Goal: Task Accomplishment & Management: Manage account settings

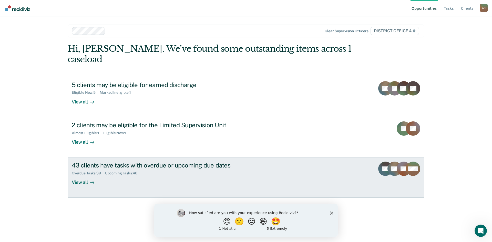
click at [136, 170] on div "43 clients have tasks with overdue or upcoming due dates Overdue Tasks : 39 Upc…" at bounding box center [168, 174] width 192 height 24
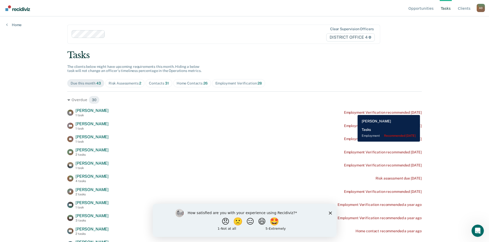
click at [353, 111] on div "Employment Verification recommended [DATE]" at bounding box center [383, 113] width 78 height 4
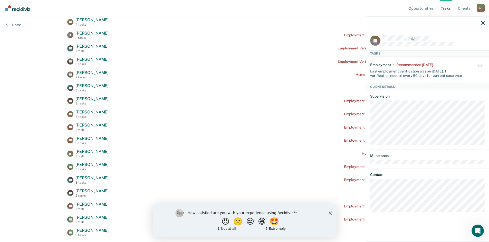
scroll to position [231, 0]
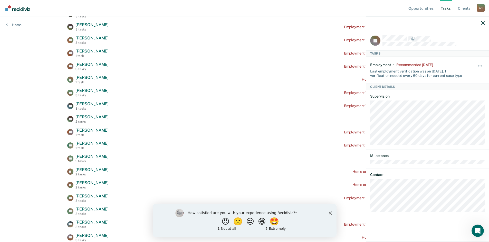
click at [484, 22] on div at bounding box center [427, 22] width 123 height 13
click at [483, 23] on icon "button" at bounding box center [483, 23] width 4 height 4
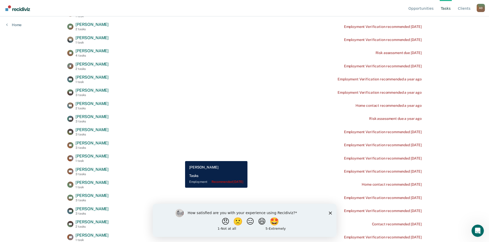
scroll to position [0, 0]
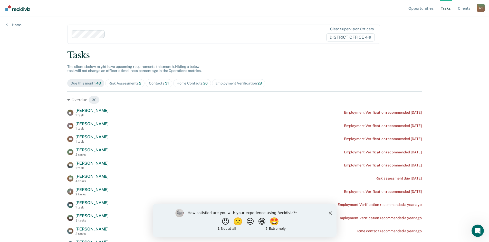
click at [183, 83] on div "Home Contacts 26" at bounding box center [191, 83] width 31 height 4
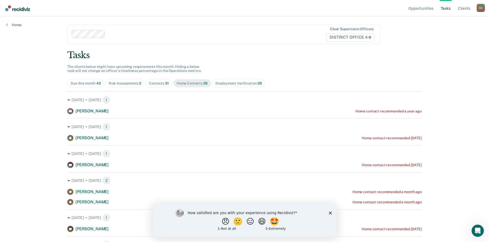
click at [124, 85] on div "Risk Assessments 2" at bounding box center [124, 83] width 33 height 4
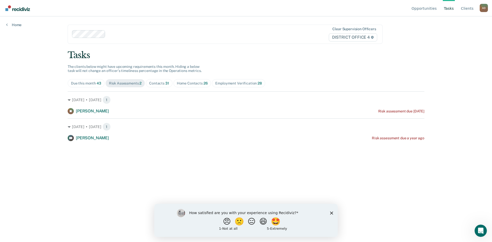
click at [235, 81] on span "Employment Verification 28" at bounding box center [238, 83] width 53 height 8
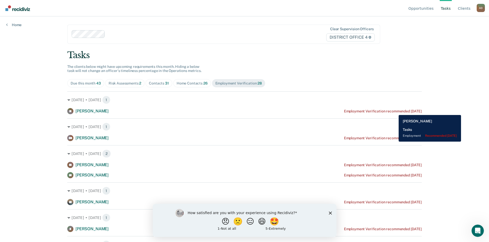
click at [394, 111] on div "Employment Verification recommended [DATE]" at bounding box center [383, 111] width 78 height 4
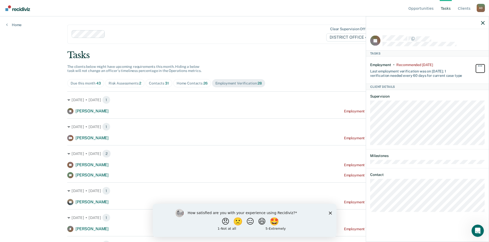
click at [482, 67] on button "button" at bounding box center [479, 68] width 9 height 8
click at [463, 98] on button "30 days" at bounding box center [465, 99] width 37 height 8
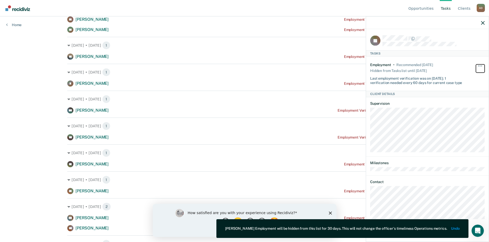
scroll to position [128, 0]
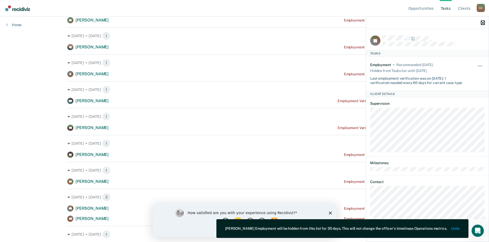
click at [482, 23] on icon "button" at bounding box center [483, 23] width 4 height 4
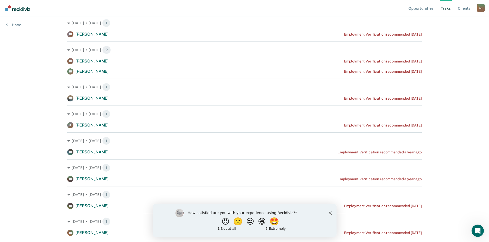
scroll to position [103, 0]
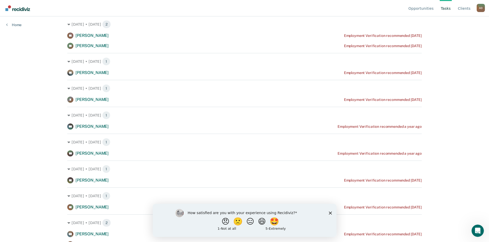
click at [330, 214] on icon "Close survey" at bounding box center [329, 213] width 3 height 3
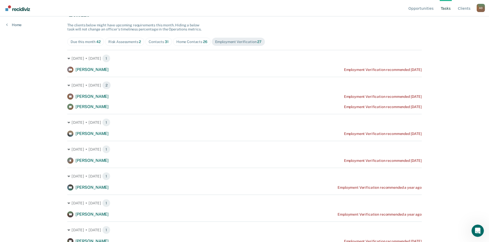
scroll to position [27, 0]
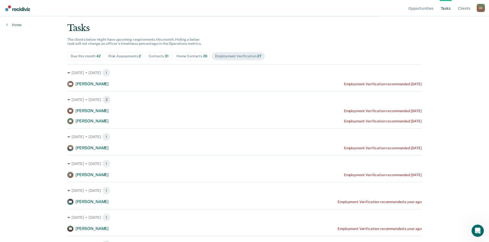
click at [182, 55] on div "Home Contacts 26" at bounding box center [191, 56] width 31 height 4
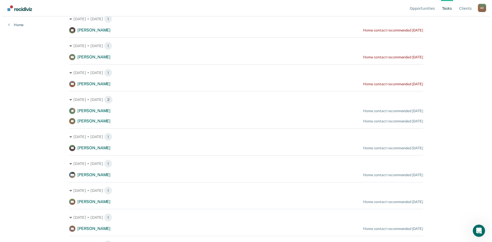
scroll to position [0, 0]
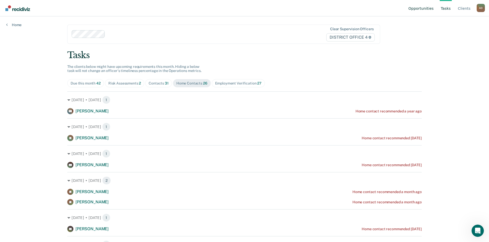
click at [419, 9] on link "Opportunities" at bounding box center [420, 8] width 27 height 16
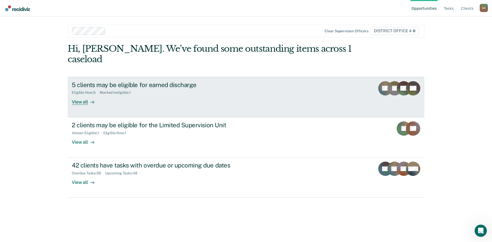
click at [78, 95] on div "View all" at bounding box center [86, 100] width 29 height 10
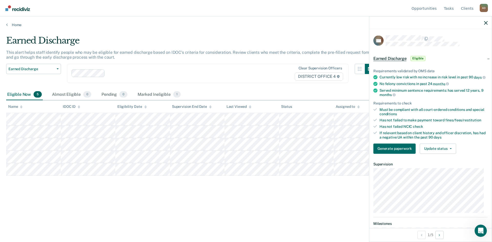
click at [420, 58] on span "Eligible" at bounding box center [418, 58] width 15 height 5
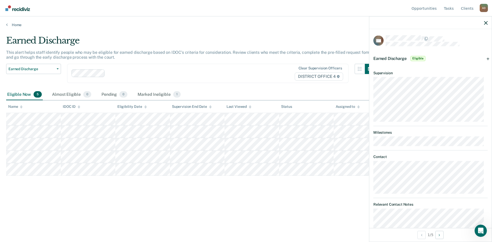
click at [486, 59] on div "Earned Discharge Eligible" at bounding box center [431, 58] width 123 height 16
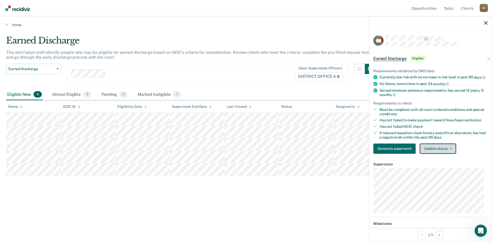
click at [450, 150] on button "Update status" at bounding box center [438, 149] width 36 height 10
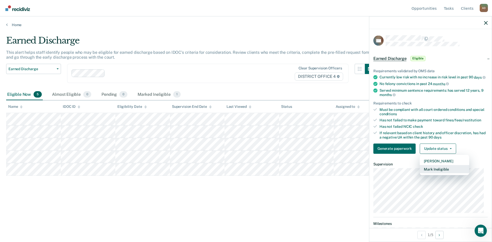
click at [443, 172] on button "Mark Ineligible" at bounding box center [444, 169] width 49 height 8
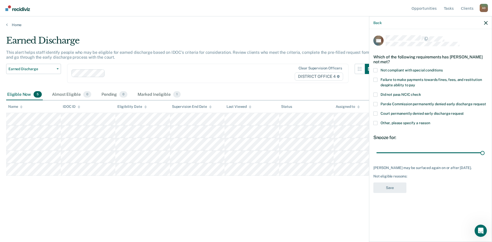
drag, startPoint x: 415, startPoint y: 153, endPoint x: 492, endPoint y: 153, distance: 76.9
type input "90"
click at [485, 153] on input "range" at bounding box center [431, 152] width 108 height 9
click at [377, 123] on span at bounding box center [376, 123] width 4 height 4
click at [431, 121] on input "Other, please specify a reason" at bounding box center [431, 121] width 0 height 0
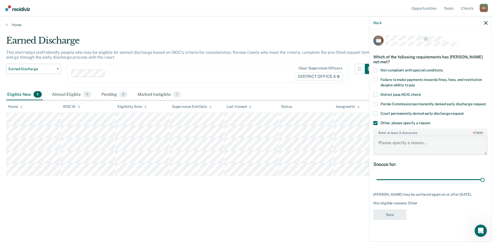
click at [395, 146] on textarea "Enter at least 3 characters 0 / 1600" at bounding box center [430, 145] width 113 height 19
type textarea "SO"
click at [410, 113] on span "Court permanently denied early discharge request" at bounding box center [422, 113] width 83 height 4
click at [464, 112] on input "Court permanently denied early discharge request" at bounding box center [464, 112] width 0 height 0
click at [376, 122] on span at bounding box center [376, 123] width 4 height 4
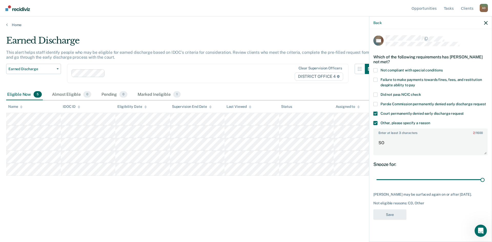
click at [431, 121] on input "Other, please specify a reason" at bounding box center [431, 121] width 0 height 0
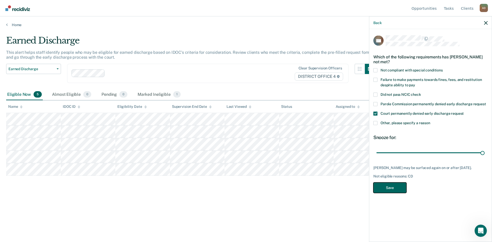
click at [394, 189] on button "Save" at bounding box center [390, 188] width 33 height 11
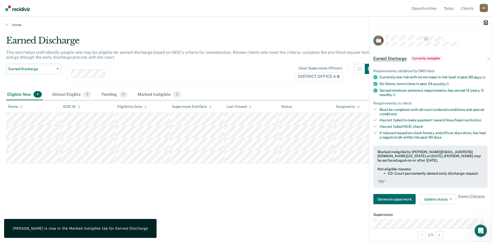
click at [487, 23] on icon "button" at bounding box center [486, 23] width 4 height 4
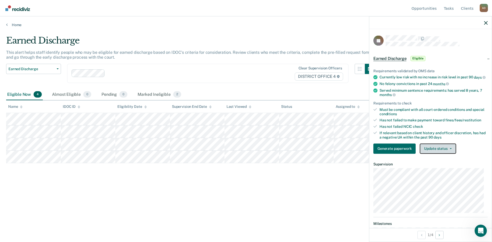
click at [446, 154] on button "Update status" at bounding box center [438, 149] width 36 height 10
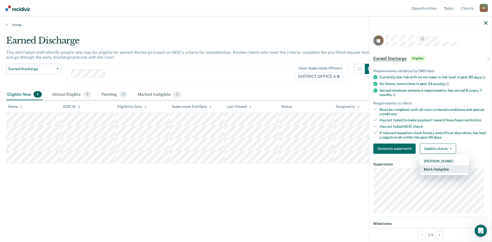
click at [441, 173] on button "Mark Ineligible" at bounding box center [444, 169] width 49 height 8
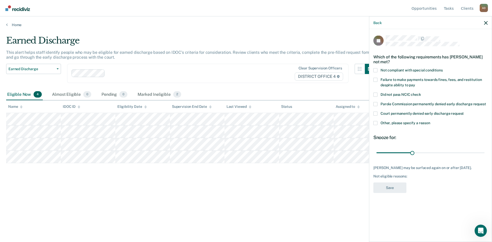
click at [375, 70] on span at bounding box center [376, 70] width 4 height 4
click at [443, 68] on input "Not compliant with special conditions" at bounding box center [443, 68] width 0 height 0
click at [398, 190] on button "Save" at bounding box center [390, 188] width 33 height 11
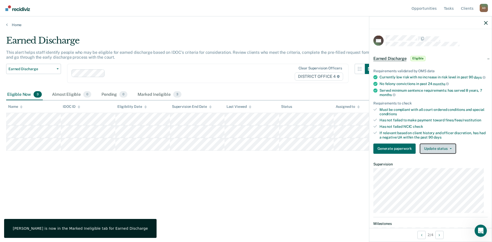
click at [437, 154] on button "Update status" at bounding box center [438, 149] width 36 height 10
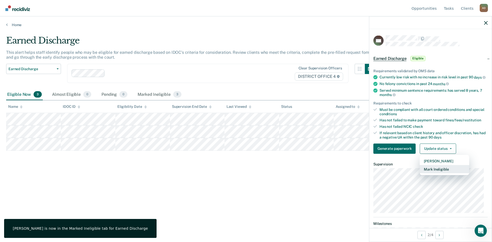
click at [439, 173] on button "Mark Ineligible" at bounding box center [444, 169] width 49 height 8
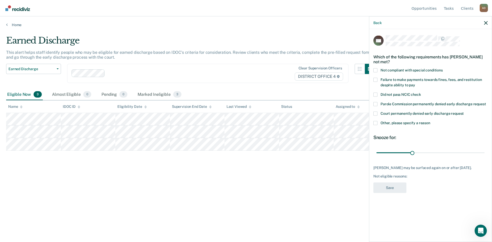
click at [375, 122] on span at bounding box center [376, 123] width 4 height 4
click at [431, 121] on input "Other, please specify a reason" at bounding box center [431, 121] width 0 height 0
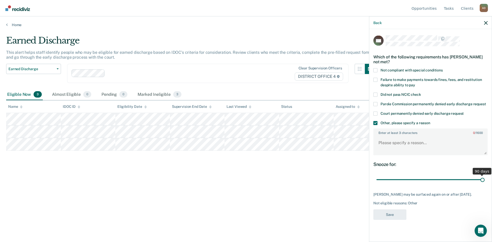
drag, startPoint x: 414, startPoint y: 180, endPoint x: 492, endPoint y: 184, distance: 78.6
type input "90"
click at [485, 184] on input "range" at bounding box center [431, 179] width 108 height 9
click at [412, 146] on textarea "Enter at least 3 characters 0 / 1600" at bounding box center [430, 145] width 113 height 19
click at [427, 197] on div "[PERSON_NAME] may be surfaced again on or after [DATE]." at bounding box center [431, 195] width 114 height 4
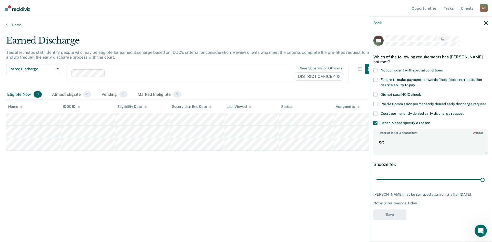
click at [435, 205] on div "Not eligible reasons: Other" at bounding box center [431, 203] width 114 height 4
click at [394, 201] on div "[PERSON_NAME] may be surfaced again on or after [DATE]. Not eligible reasons: O…" at bounding box center [431, 199] width 114 height 13
click at [394, 144] on textarea "SO" at bounding box center [430, 145] width 113 height 19
type textarea "SO"
click at [395, 216] on button "Save" at bounding box center [390, 215] width 33 height 11
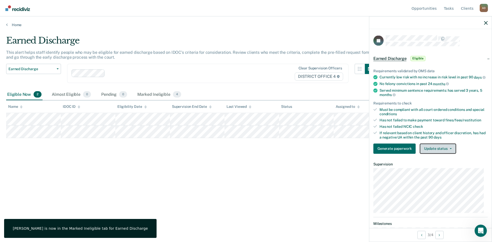
click at [438, 154] on button "Update status" at bounding box center [438, 149] width 36 height 10
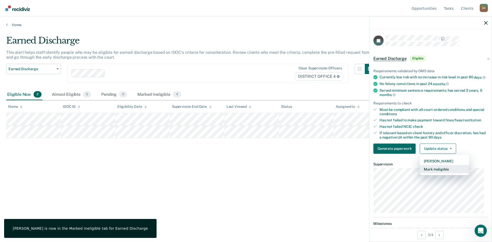
click at [440, 173] on button "Mark Ineligible" at bounding box center [444, 169] width 49 height 8
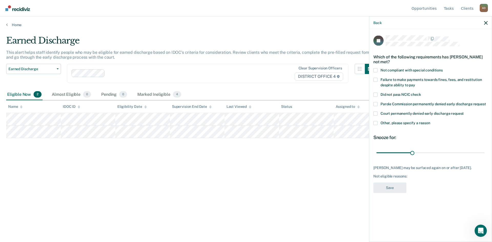
click at [375, 124] on span at bounding box center [376, 123] width 4 height 4
click at [431, 121] on input "Other, please specify a reason" at bounding box center [431, 121] width 0 height 0
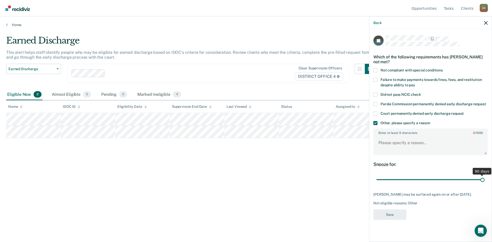
drag, startPoint x: 413, startPoint y: 178, endPoint x: 492, endPoint y: 177, distance: 79.5
type input "90"
click at [485, 177] on input "range" at bounding box center [431, 179] width 108 height 9
click at [432, 144] on textarea "Enter at least 3 characters 0 / 1600" at bounding box center [430, 145] width 113 height 19
type textarea "SO"
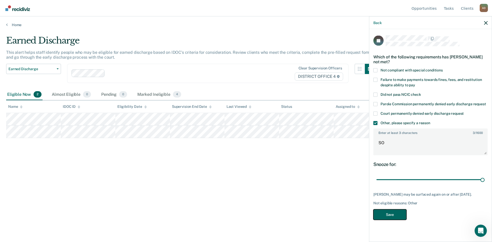
click at [394, 220] on button "Save" at bounding box center [390, 215] width 33 height 11
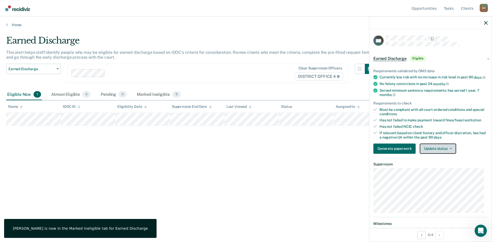
click at [435, 154] on button "Update status" at bounding box center [438, 149] width 36 height 10
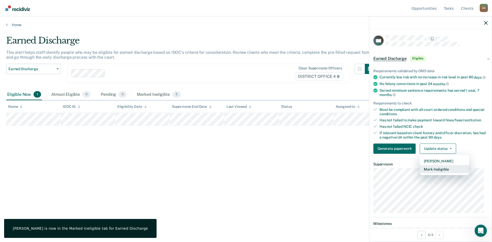
click at [442, 173] on button "Mark Ineligible" at bounding box center [444, 169] width 49 height 8
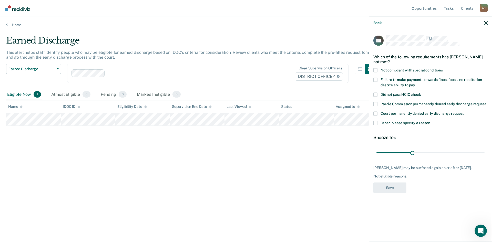
click at [376, 71] on span at bounding box center [376, 70] width 4 height 4
click at [443, 68] on input "Not compliant with special conditions" at bounding box center [443, 68] width 0 height 0
drag, startPoint x: 413, startPoint y: 151, endPoint x: 492, endPoint y: 160, distance: 79.7
type input "90"
click at [485, 157] on input "range" at bounding box center [431, 152] width 108 height 9
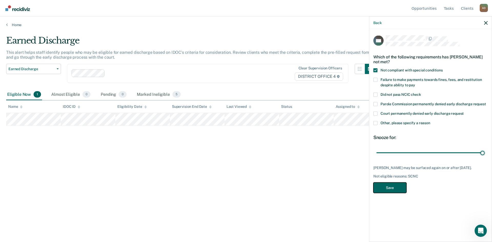
click at [399, 187] on button "Save" at bounding box center [390, 188] width 33 height 11
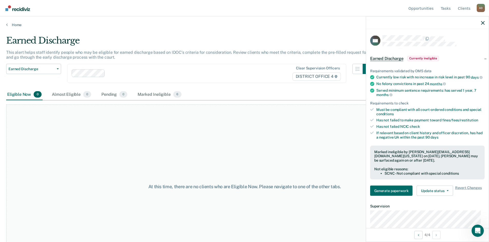
click at [212, 75] on div at bounding box center [183, 74] width 153 height 6
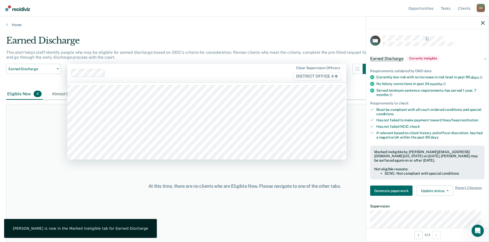
click at [208, 40] on div "Earned Discharge" at bounding box center [189, 42] width 366 height 15
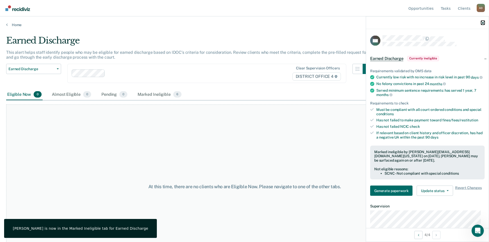
click at [481, 23] on icon "button" at bounding box center [483, 23] width 4 height 4
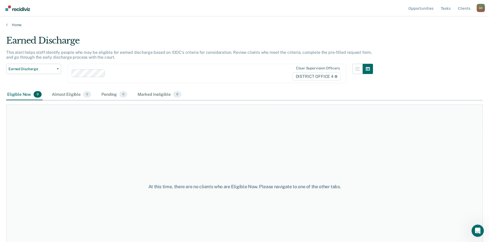
click at [25, 9] on img "Go to Recidiviz Home" at bounding box center [17, 8] width 25 height 6
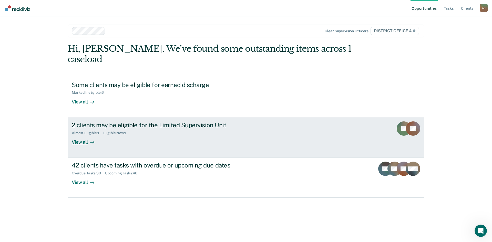
click at [143, 129] on div "Almost Eligible : 1 Eligible Now : 1" at bounding box center [162, 132] width 180 height 6
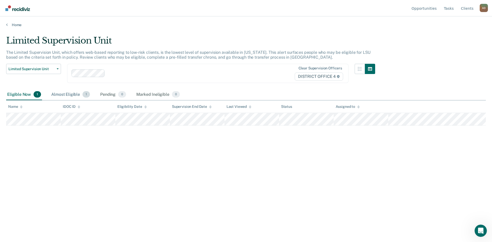
click at [74, 92] on div "Almost Eligible 1" at bounding box center [70, 94] width 41 height 11
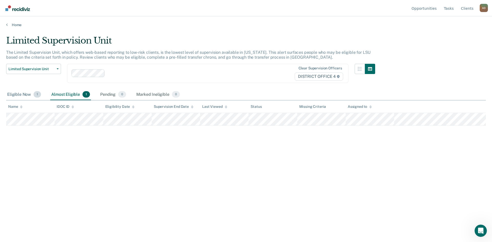
click at [15, 95] on div "Eligible Now 1" at bounding box center [24, 94] width 36 height 11
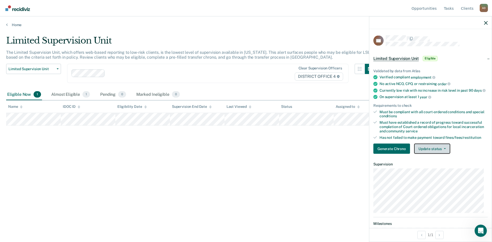
click at [435, 153] on button "Update status" at bounding box center [432, 149] width 36 height 10
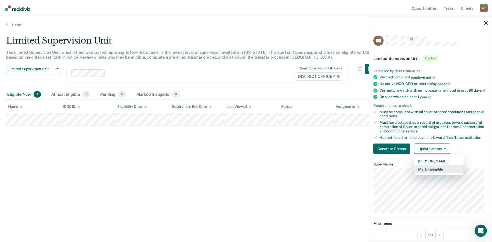
click at [435, 172] on button "Mark Ineligible" at bounding box center [438, 169] width 49 height 8
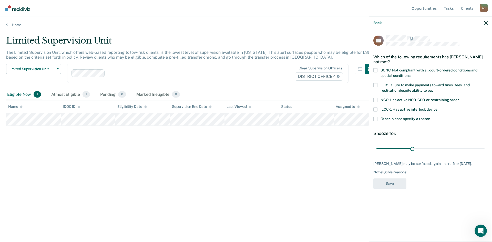
click at [376, 98] on span at bounding box center [376, 100] width 4 height 4
click at [459, 98] on input "NCO: Has active NCO, CPO, or restraining order" at bounding box center [459, 98] width 0 height 0
drag, startPoint x: 413, startPoint y: 144, endPoint x: 489, endPoint y: 147, distance: 76.0
type input "90"
click at [485, 147] on input "range" at bounding box center [431, 148] width 108 height 9
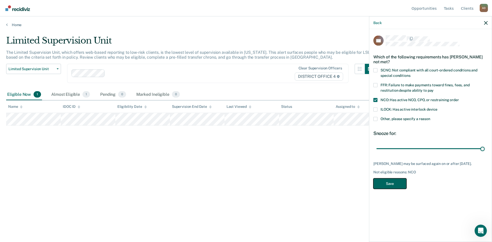
click at [389, 178] on button "Save" at bounding box center [390, 183] width 33 height 11
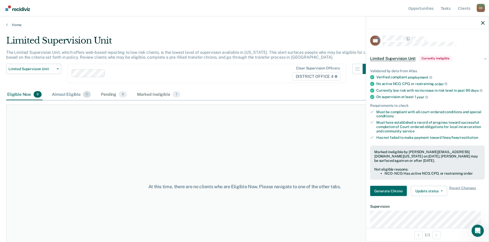
click at [73, 96] on div "Almost Eligible 1" at bounding box center [71, 94] width 41 height 11
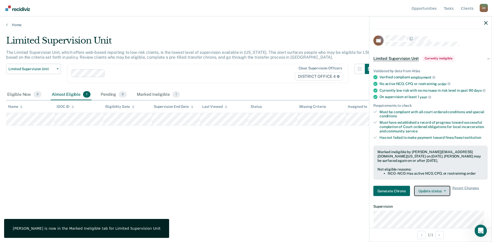
click at [429, 191] on button "Update status" at bounding box center [432, 191] width 36 height 10
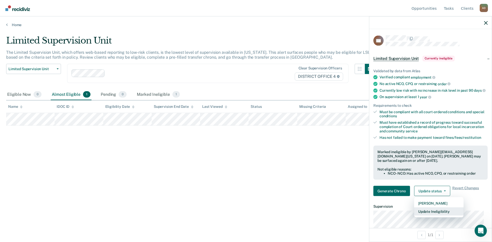
click at [430, 216] on button "Update Ineligibility" at bounding box center [438, 212] width 49 height 8
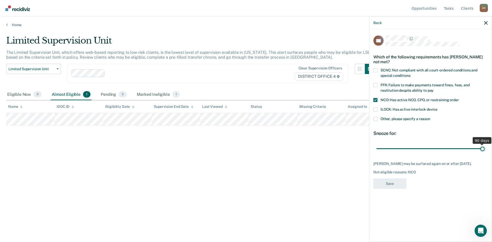
drag, startPoint x: 484, startPoint y: 144, endPoint x: 492, endPoint y: 145, distance: 8.2
click at [485, 145] on input "range" at bounding box center [431, 148] width 108 height 9
click at [306, 168] on div "Limited Supervision Unit The Limited Supervision Unit, which offers web-based r…" at bounding box center [246, 119] width 480 height 168
click at [376, 117] on span at bounding box center [376, 119] width 4 height 4
click at [431, 117] on input "Other, please specify a reason" at bounding box center [431, 117] width 0 height 0
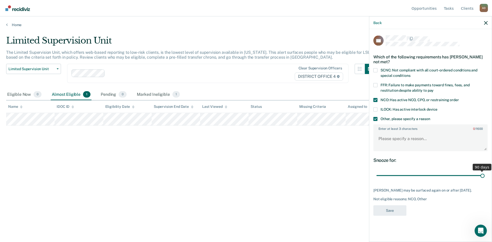
drag, startPoint x: 483, startPoint y: 171, endPoint x: 492, endPoint y: 170, distance: 9.0
click at [485, 171] on input "range" at bounding box center [431, 175] width 108 height 9
click at [420, 136] on textarea "Enter at least 3 characters 0 / 1600" at bounding box center [430, 141] width 113 height 19
type textarea "SO"
click at [393, 206] on button "Save" at bounding box center [390, 210] width 33 height 11
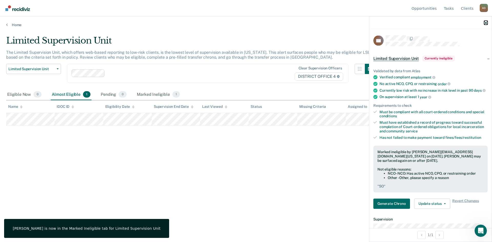
click at [487, 23] on icon "button" at bounding box center [486, 23] width 4 height 4
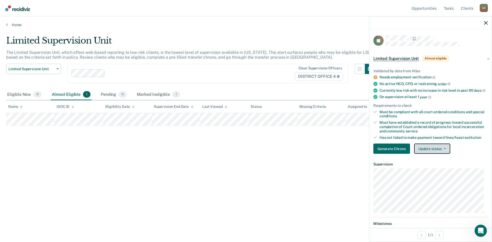
click at [444, 154] on button "Update status" at bounding box center [432, 149] width 36 height 10
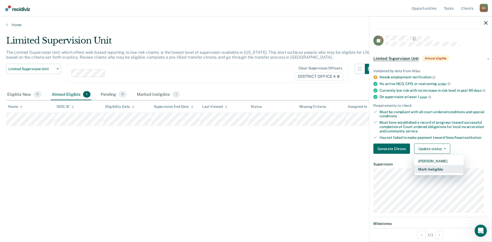
click at [441, 173] on button "Mark Ineligible" at bounding box center [438, 169] width 49 height 8
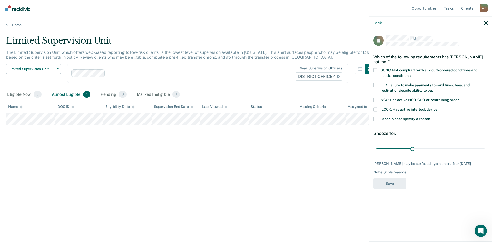
click at [376, 101] on span at bounding box center [376, 100] width 4 height 4
click at [459, 98] on input "NCO: Has active NCO, CPO, or restraining order" at bounding box center [459, 98] width 0 height 0
drag, startPoint x: 413, startPoint y: 149, endPoint x: 492, endPoint y: 151, distance: 79.0
type input "90"
click at [485, 151] on input "range" at bounding box center [431, 148] width 108 height 9
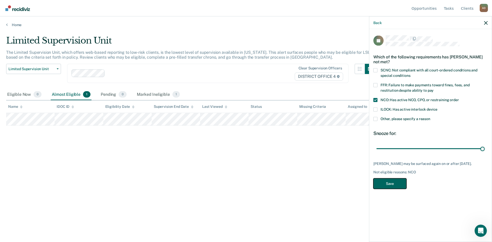
click at [384, 183] on button "Save" at bounding box center [390, 183] width 33 height 11
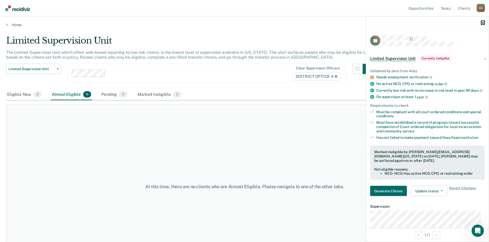
click at [483, 24] on icon "button" at bounding box center [483, 23] width 4 height 4
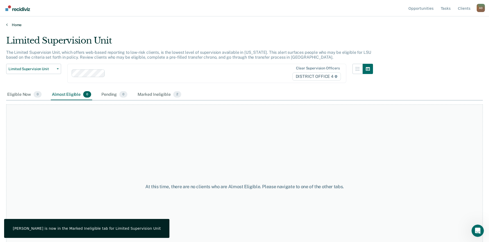
click at [19, 25] on link "Home" at bounding box center [244, 25] width 476 height 5
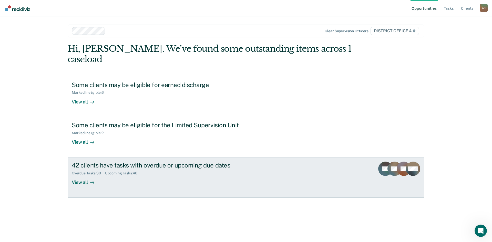
click at [118, 168] on div "42 clients have tasks with overdue or upcoming due dates Overdue Tasks : 38 Upc…" at bounding box center [168, 174] width 192 height 24
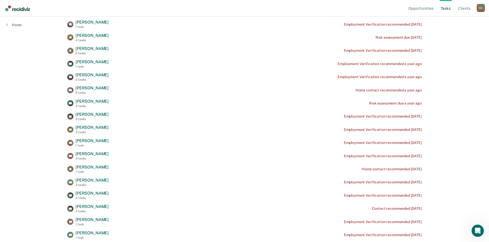
scroll to position [128, 0]
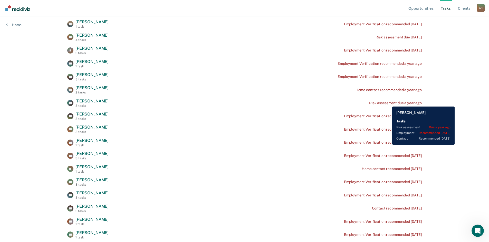
click at [388, 103] on div "Risk assessment due a year ago" at bounding box center [395, 103] width 53 height 4
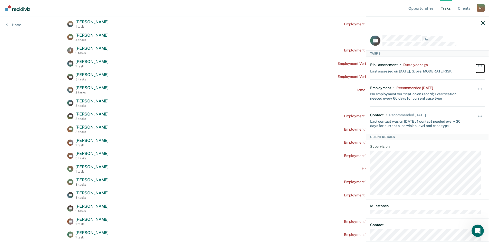
click at [481, 66] on span "button" at bounding box center [481, 65] width 1 height 1
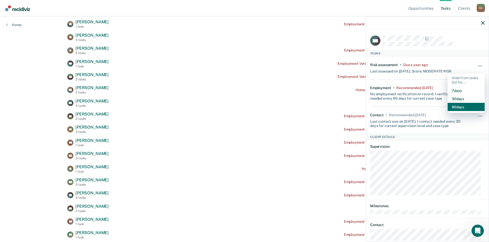
click at [465, 106] on button "90 days" at bounding box center [465, 107] width 37 height 8
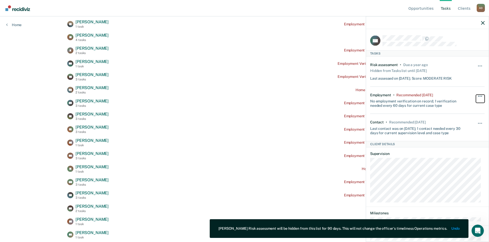
click at [479, 96] on span "button" at bounding box center [479, 96] width 1 height 1
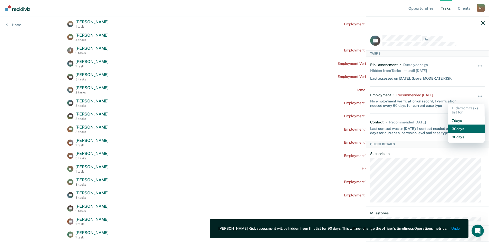
click at [458, 127] on button "30 days" at bounding box center [465, 129] width 37 height 8
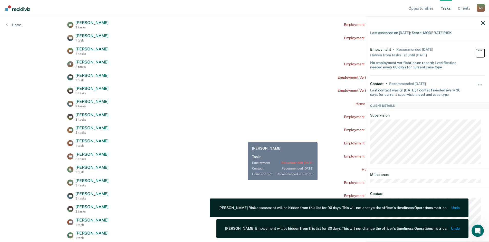
scroll to position [0, 0]
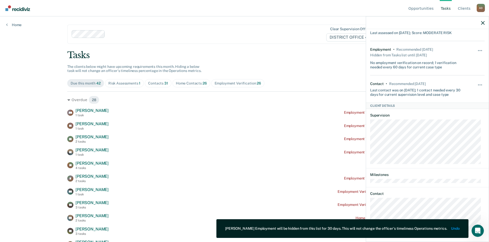
click at [189, 52] on div "Tasks" at bounding box center [244, 55] width 354 height 11
click at [123, 84] on div "Risk Assessments 1" at bounding box center [124, 83] width 32 height 4
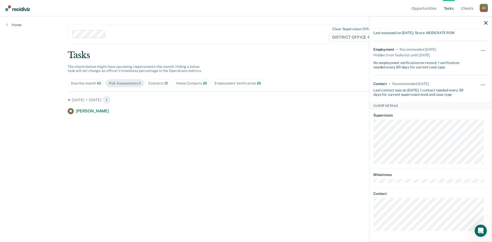
click at [85, 85] on div "Due this month 42" at bounding box center [86, 83] width 30 height 4
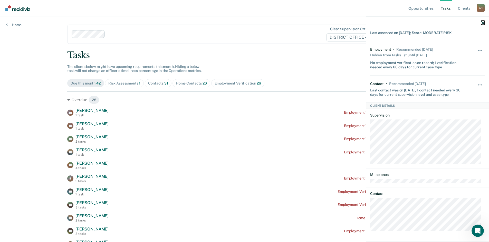
click at [483, 22] on icon "button" at bounding box center [483, 23] width 4 height 4
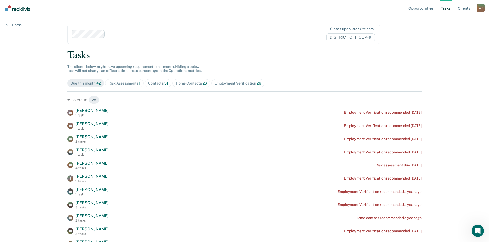
click at [16, 7] on img "Go to Recidiviz Home" at bounding box center [17, 8] width 25 height 6
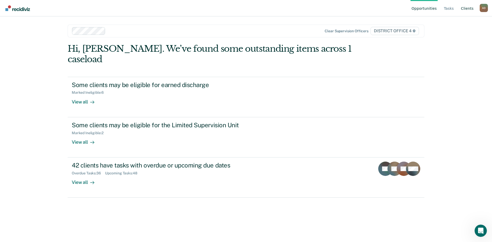
click at [468, 10] on link "Client s" at bounding box center [467, 8] width 15 height 16
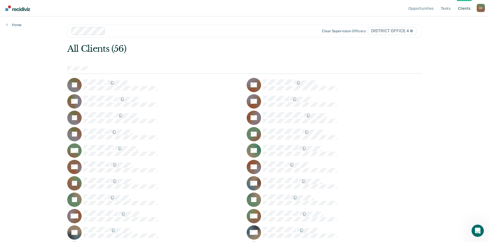
click at [480, 7] on div "A D" at bounding box center [480, 8] width 8 height 8
click at [450, 22] on link "Profile" at bounding box center [459, 24] width 33 height 4
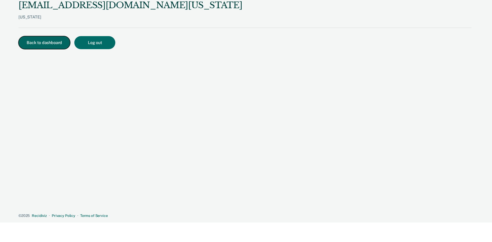
click at [41, 45] on button "Back to dashboard" at bounding box center [44, 42] width 52 height 13
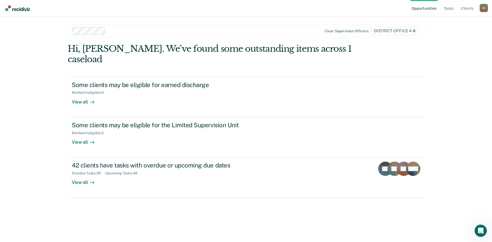
click at [486, 9] on div "A D" at bounding box center [484, 8] width 8 height 8
click at [461, 31] on link "How it works" at bounding box center [463, 32] width 33 height 4
click at [449, 9] on link "Tasks" at bounding box center [449, 8] width 12 height 16
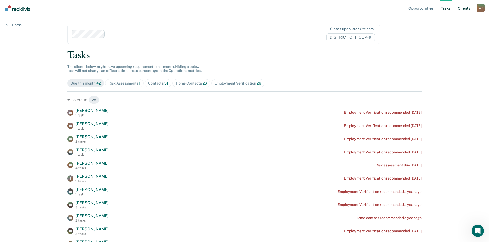
click at [462, 8] on link "Client s" at bounding box center [463, 8] width 15 height 16
